Goal: Transaction & Acquisition: Purchase product/service

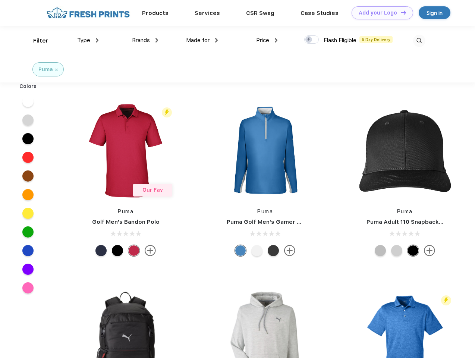
click at [380, 13] on link "Add your Logo Design Tool" at bounding box center [383, 12] width 62 height 13
click at [0, 0] on div "Design Tool" at bounding box center [0, 0] width 0 height 0
click at [400, 12] on link "Add your Logo Design Tool" at bounding box center [383, 12] width 62 height 13
click at [36, 41] on div "Filter" at bounding box center [40, 41] width 15 height 9
click at [88, 40] on span "Type" at bounding box center [83, 40] width 13 height 7
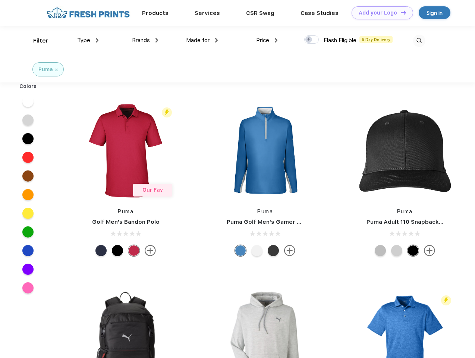
click at [145, 40] on span "Brands" at bounding box center [141, 40] width 18 height 7
click at [202, 40] on span "Made for" at bounding box center [198, 40] width 24 height 7
click at [267, 40] on span "Price" at bounding box center [262, 40] width 13 height 7
click at [312, 40] on div at bounding box center [311, 39] width 15 height 8
click at [309, 40] on input "checkbox" at bounding box center [306, 37] width 5 height 5
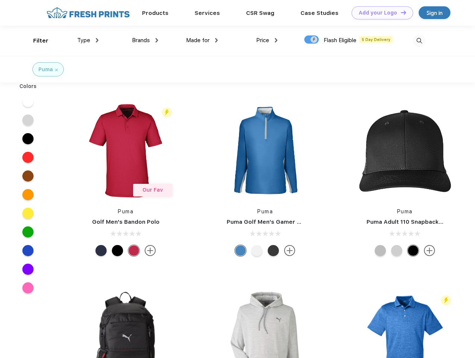
click at [419, 41] on img at bounding box center [419, 41] width 12 height 12
